Goal: Navigation & Orientation: Find specific page/section

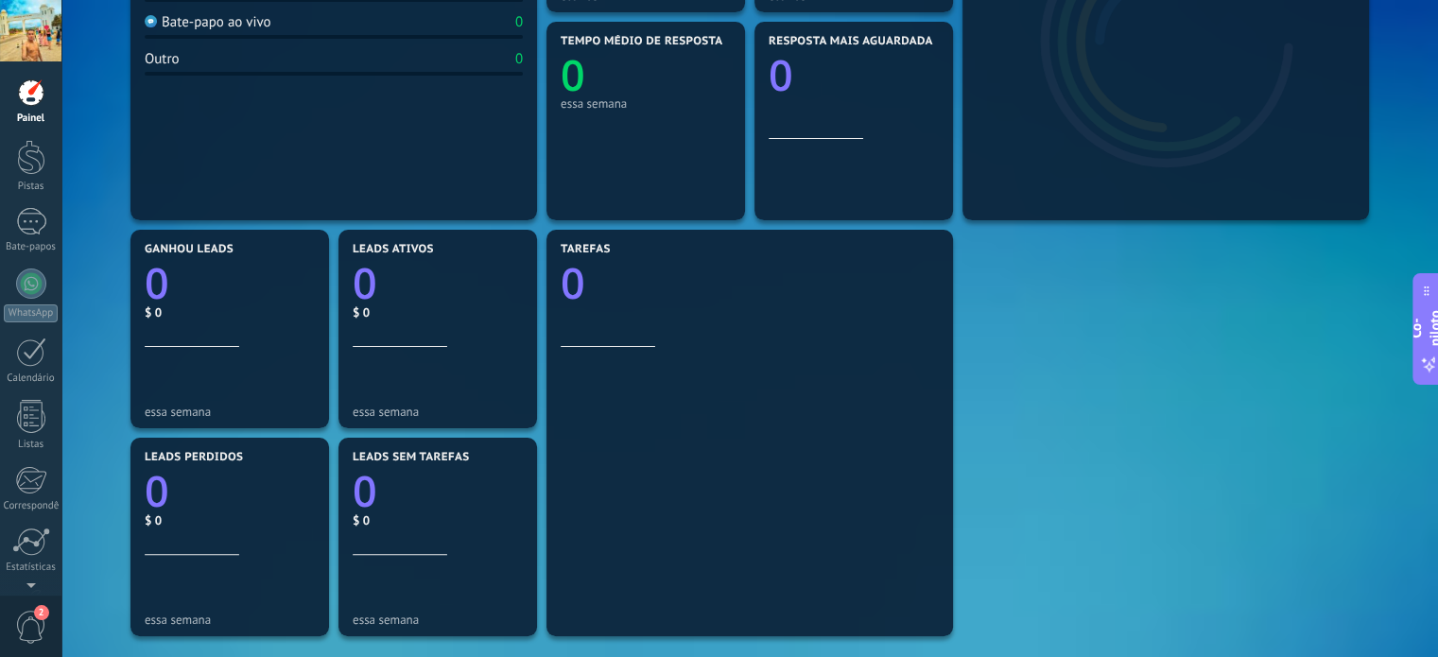
scroll to position [435, 0]
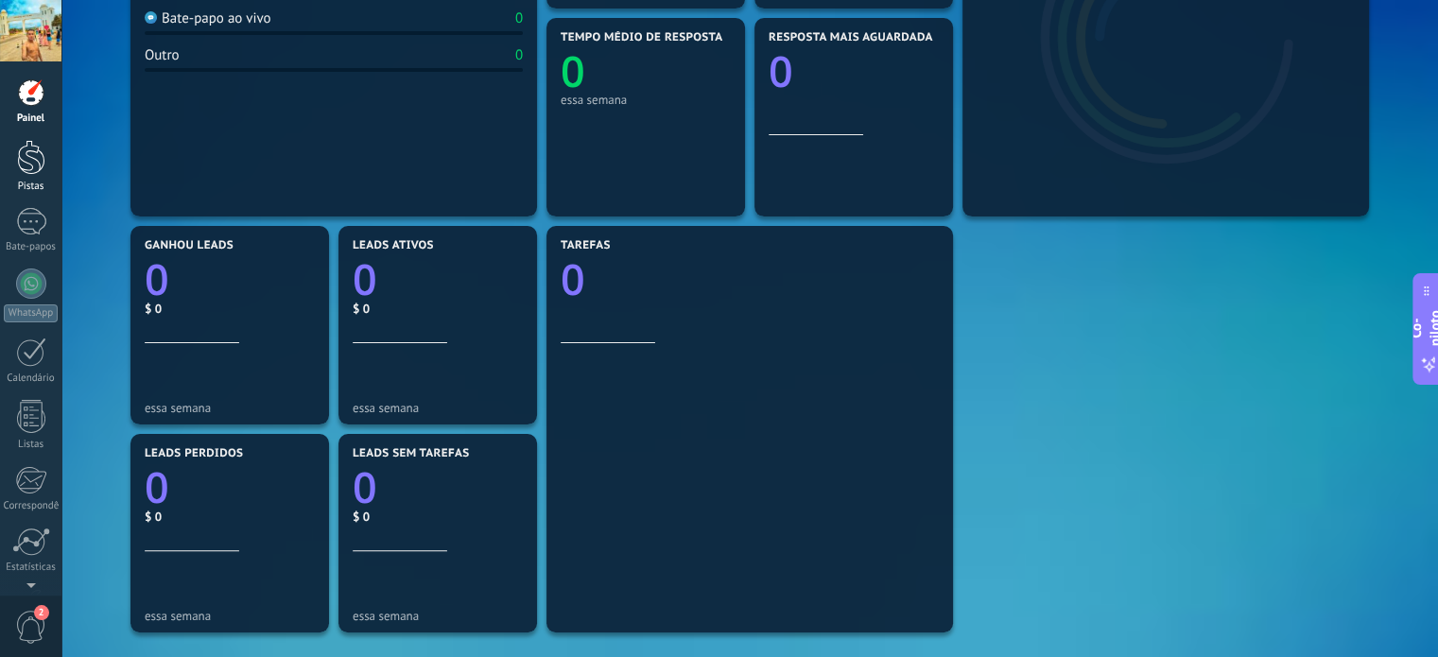
click at [33, 154] on div at bounding box center [31, 157] width 28 height 35
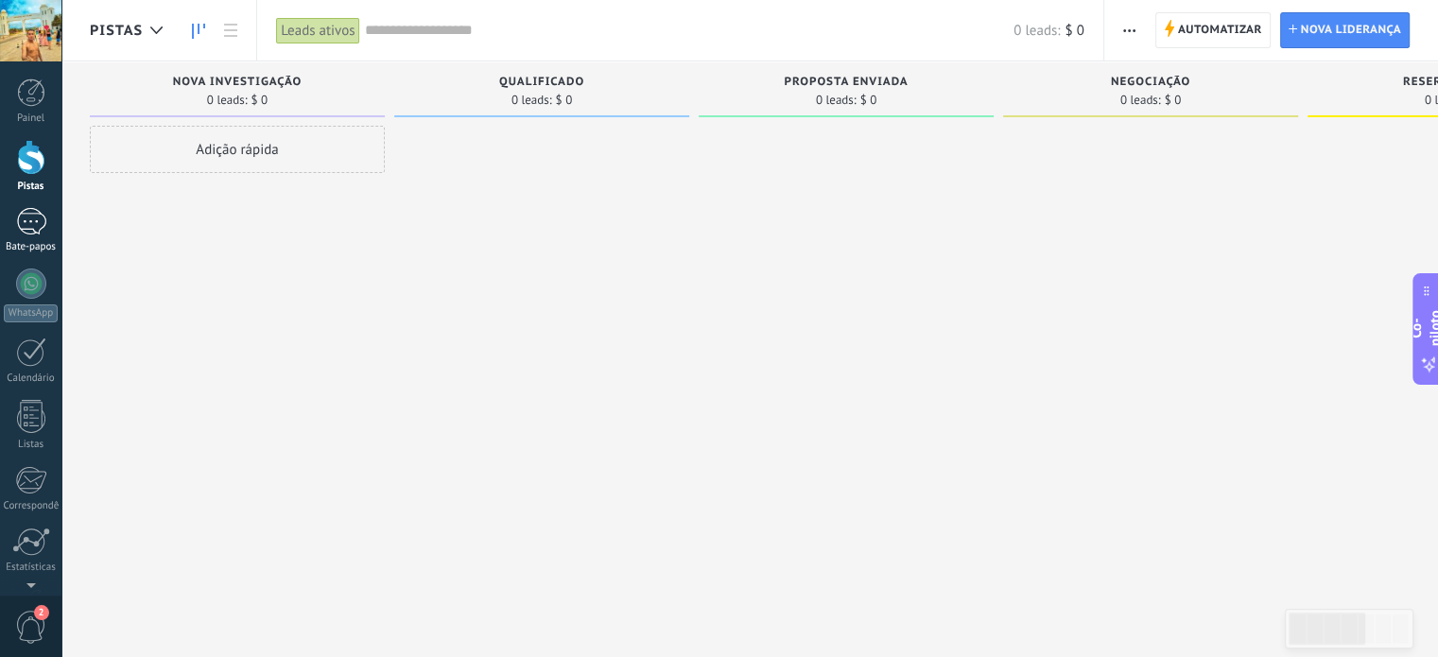
click at [30, 215] on div at bounding box center [31, 221] width 30 height 27
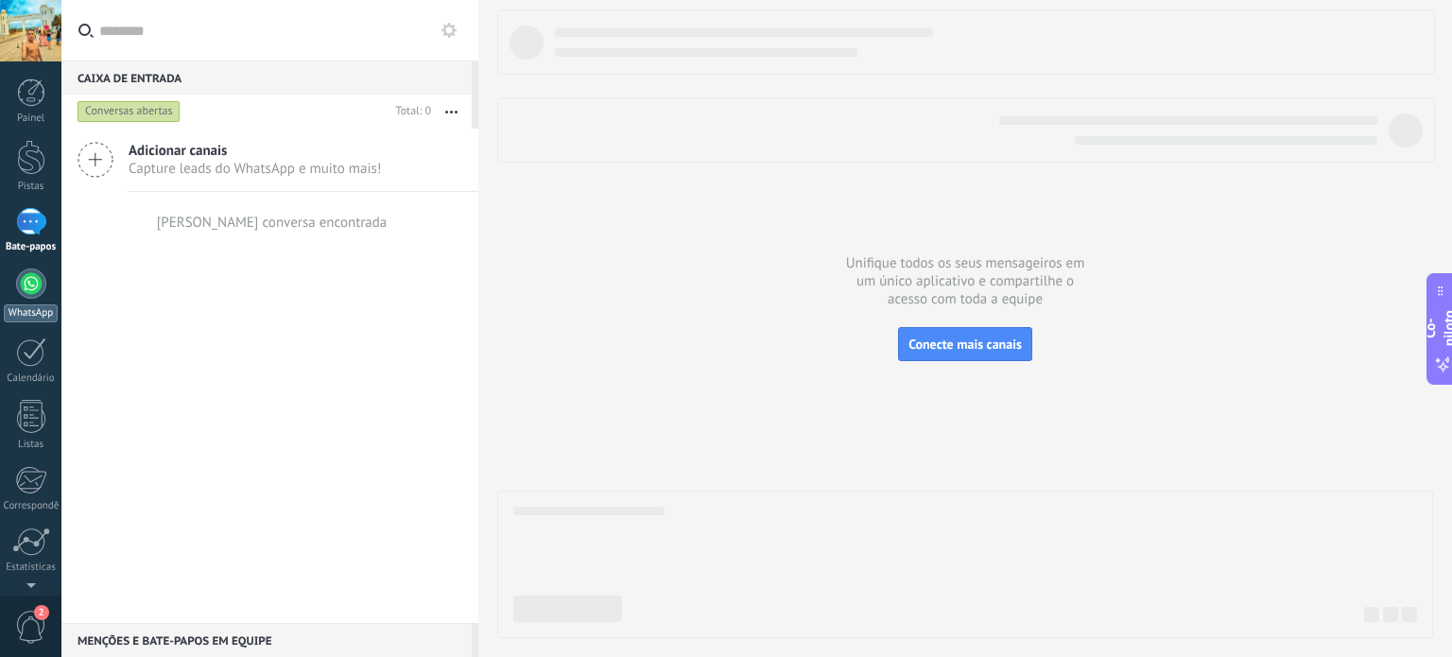
click at [25, 301] on link "WhatsApp" at bounding box center [30, 296] width 61 height 54
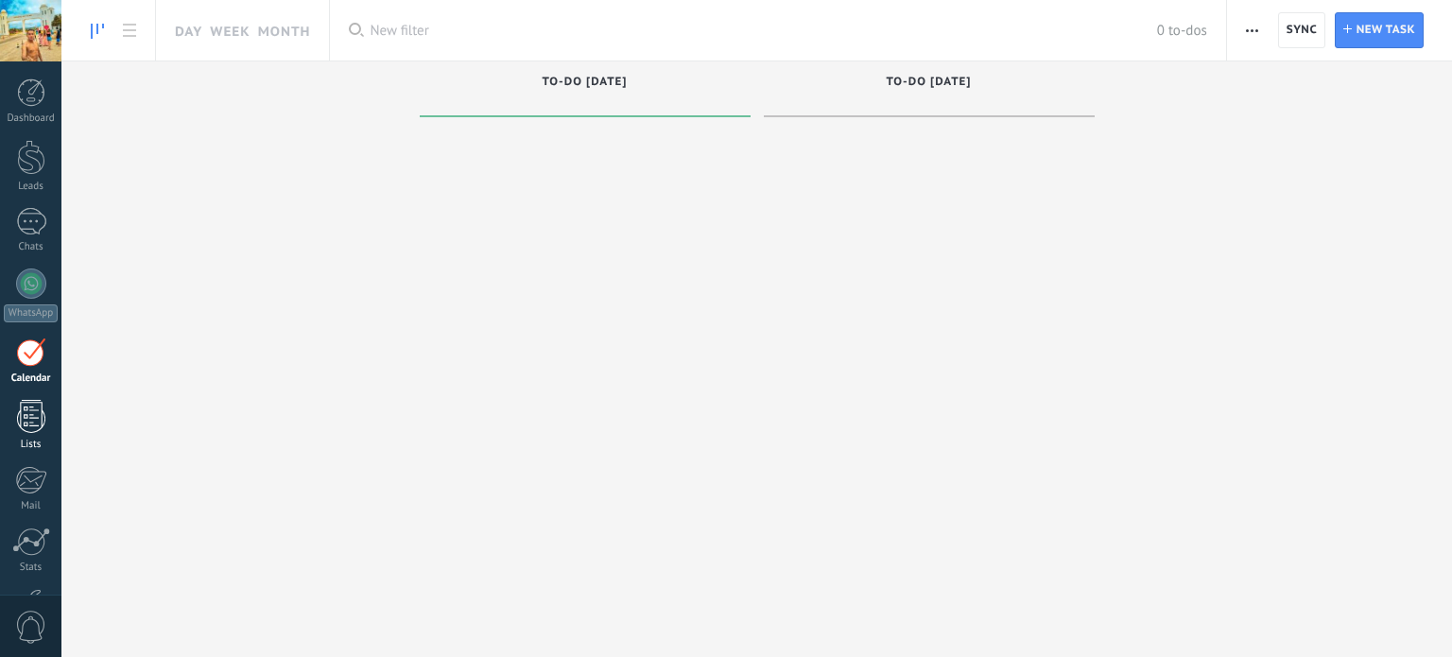
drag, startPoint x: 0, startPoint y: 0, endPoint x: 38, endPoint y: 406, distance: 407.4
click at [38, 406] on div at bounding box center [31, 416] width 28 height 33
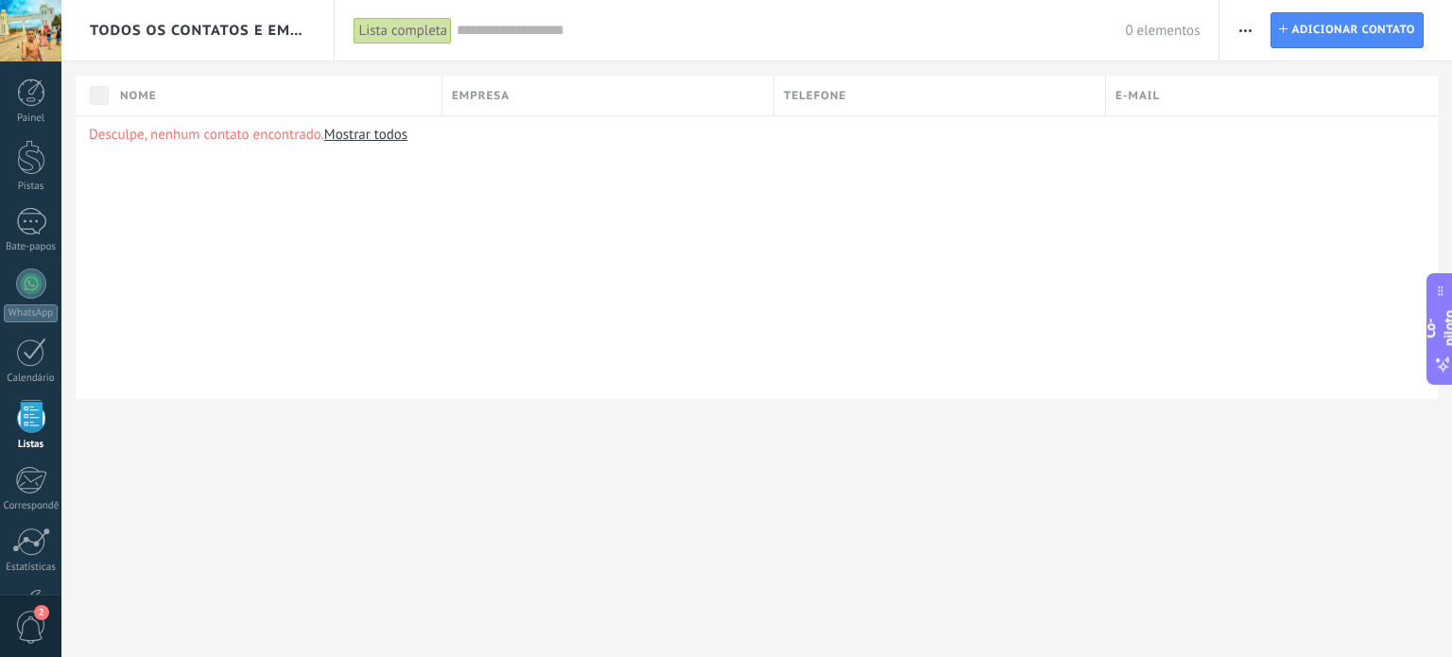
scroll to position [116, 0]
